Goal: Transaction & Acquisition: Purchase product/service

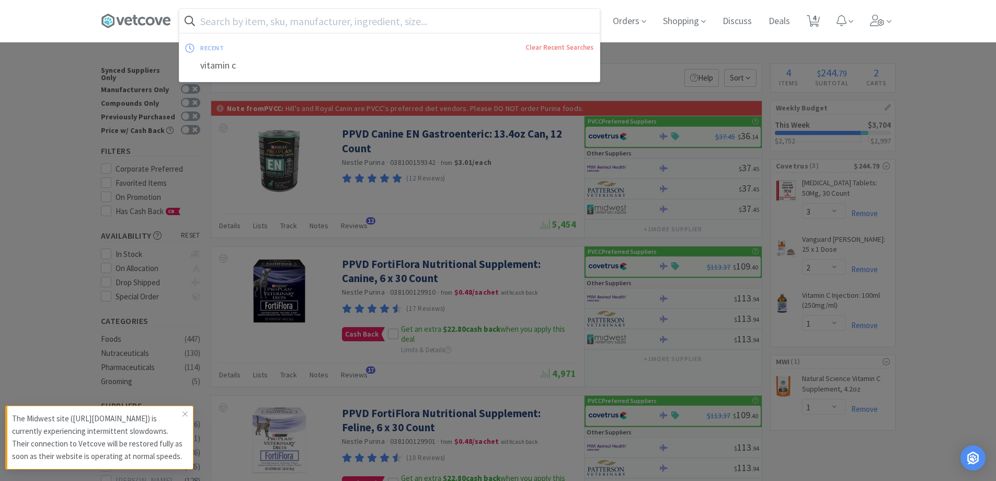
select select "3"
select select "2"
select select "1"
click at [221, 17] on input "text" at bounding box center [389, 21] width 421 height 24
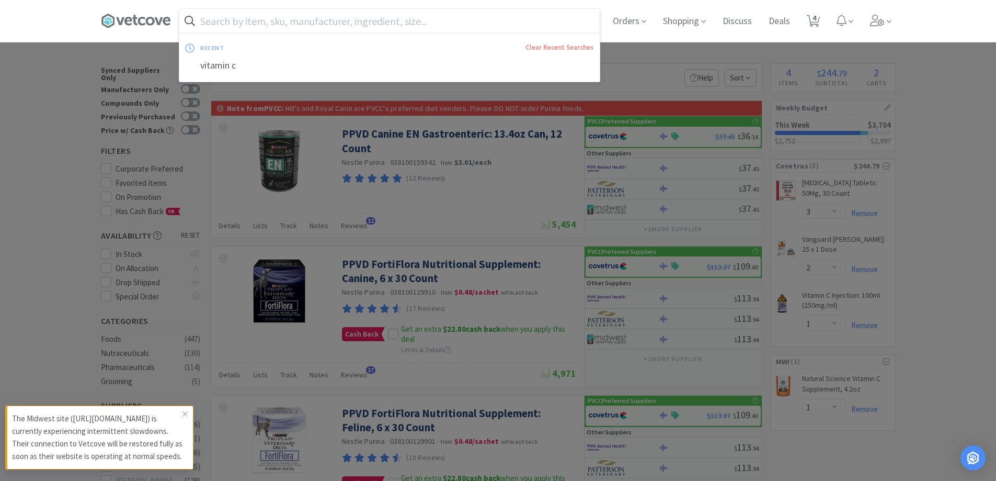
scroll to position [1475, 0]
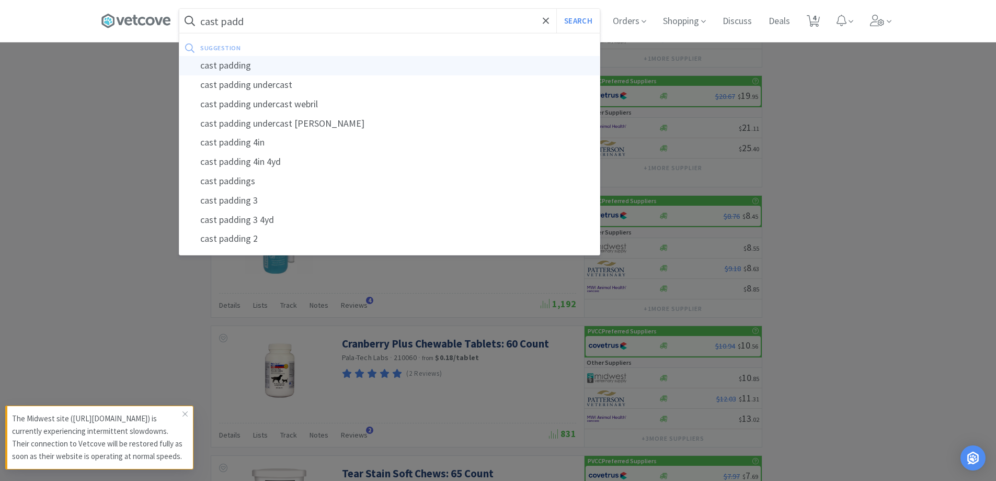
click at [253, 68] on div "cast padding" at bounding box center [389, 65] width 421 height 19
type input "cast padding"
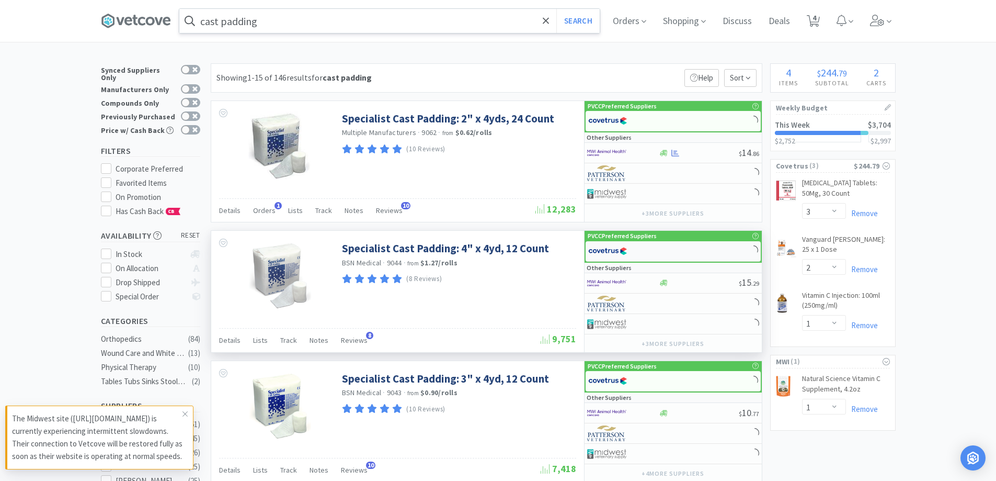
click at [668, 256] on div at bounding box center [673, 251] width 175 height 20
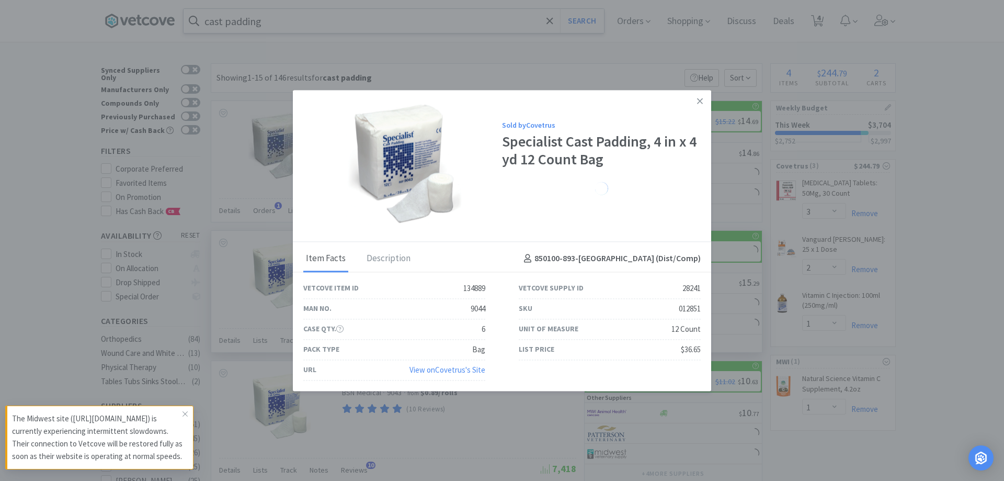
select select "1"
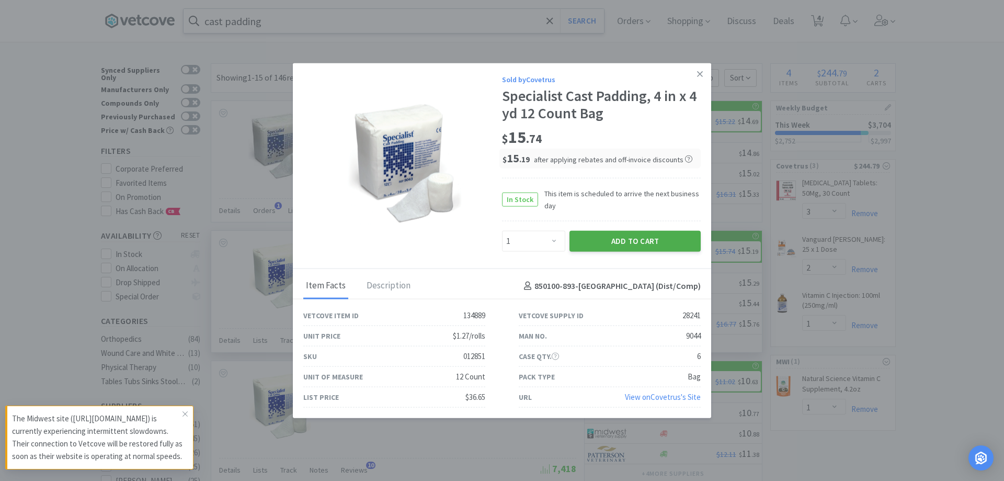
click at [586, 242] on button "Add to Cart" at bounding box center [635, 241] width 131 height 21
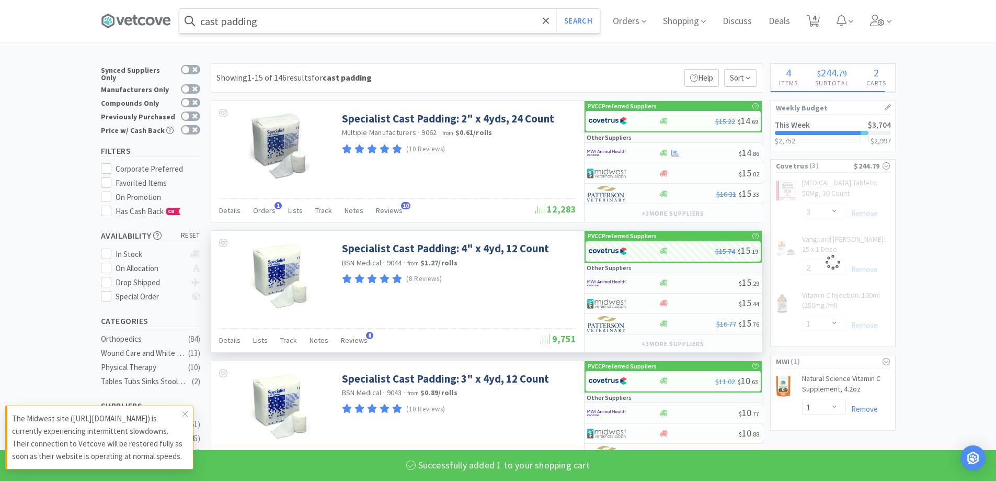
select select "1"
select select "2"
select select "1"
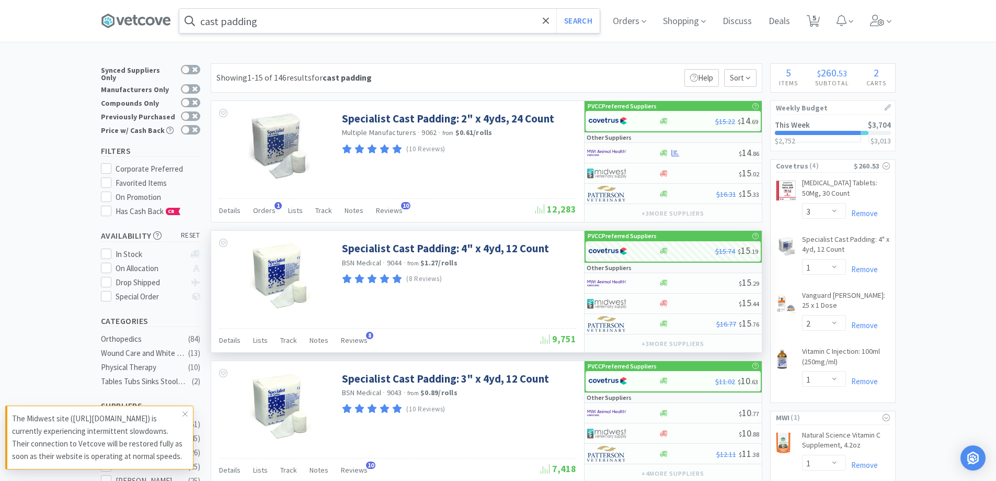
scroll to position [471, 0]
